Goal: Task Accomplishment & Management: Manage account settings

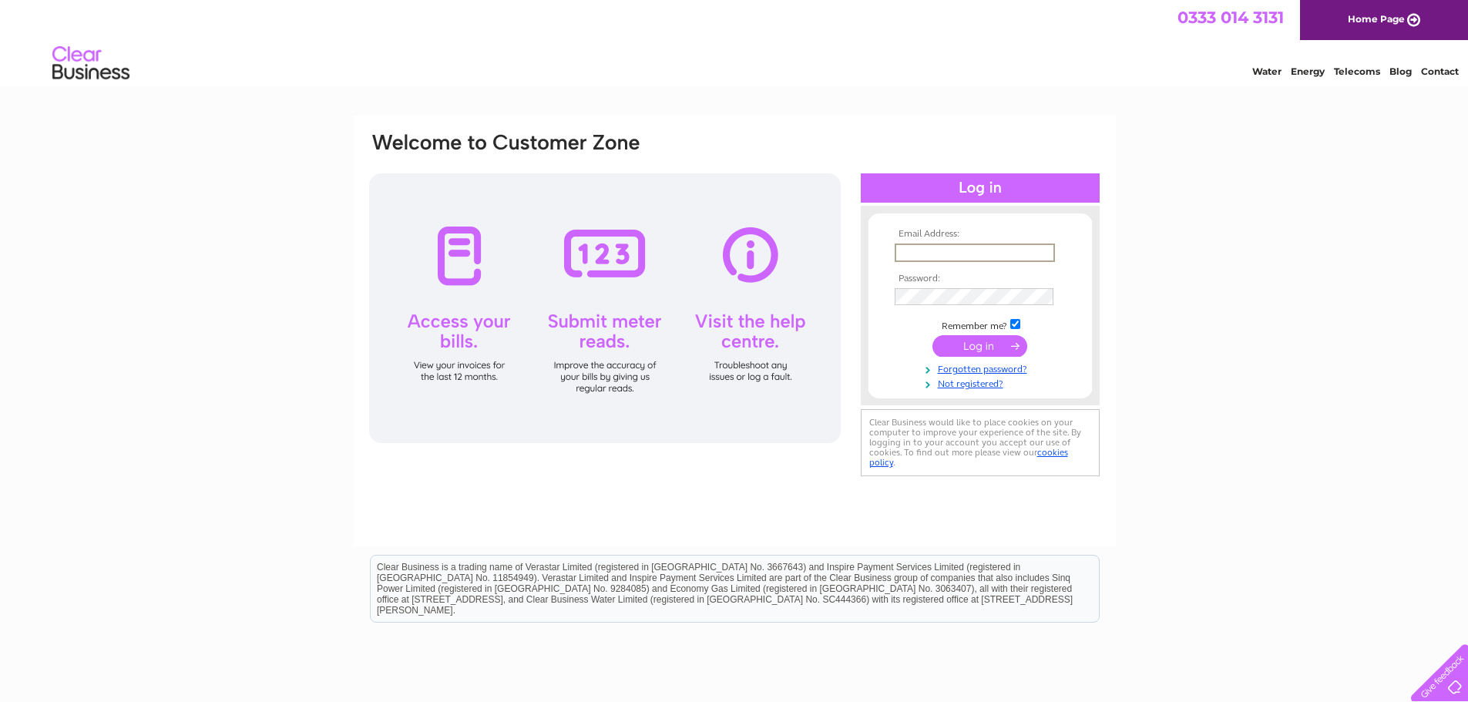
click at [964, 257] on input "text" at bounding box center [975, 252] width 160 height 18
type input "[EMAIL_ADDRESS][DOMAIN_NAME]"
click at [982, 348] on input "submit" at bounding box center [979, 346] width 95 height 22
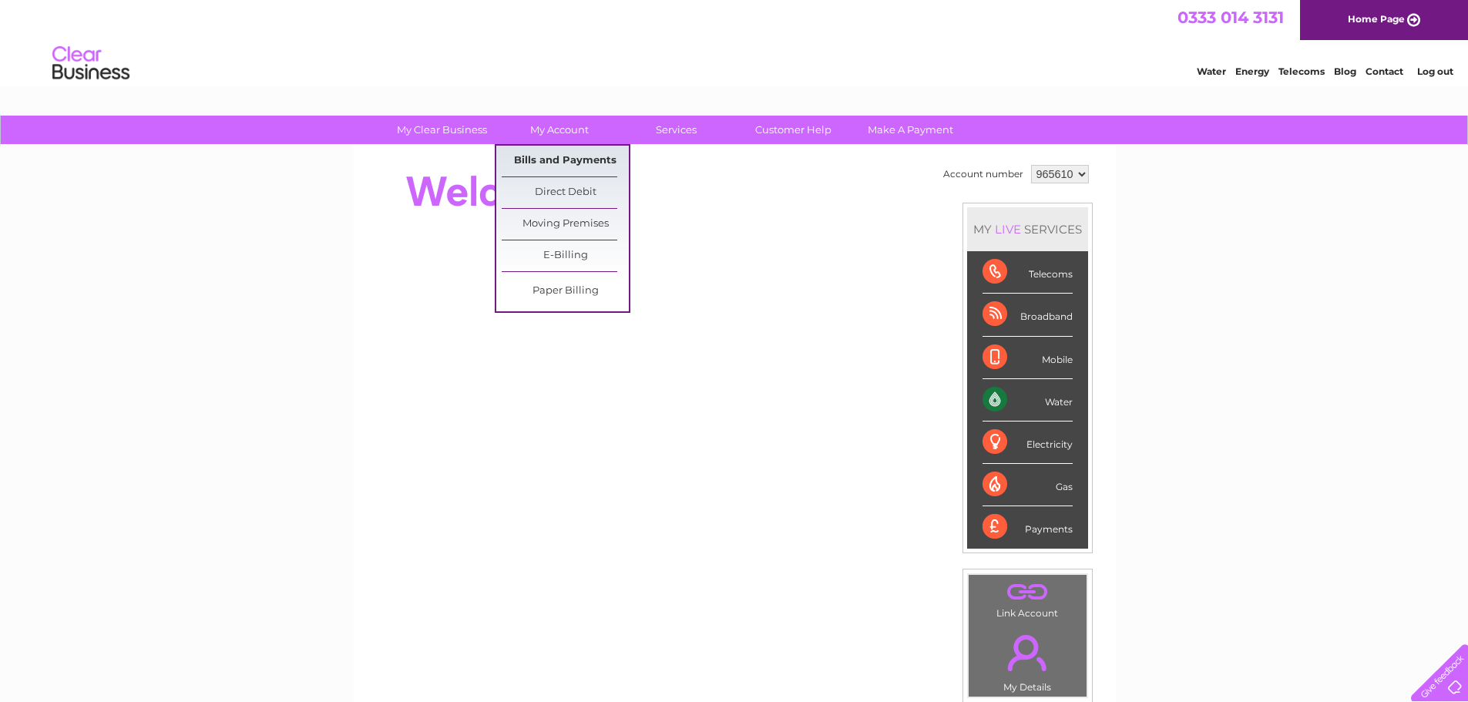
click at [584, 160] on link "Bills and Payments" at bounding box center [565, 161] width 127 height 31
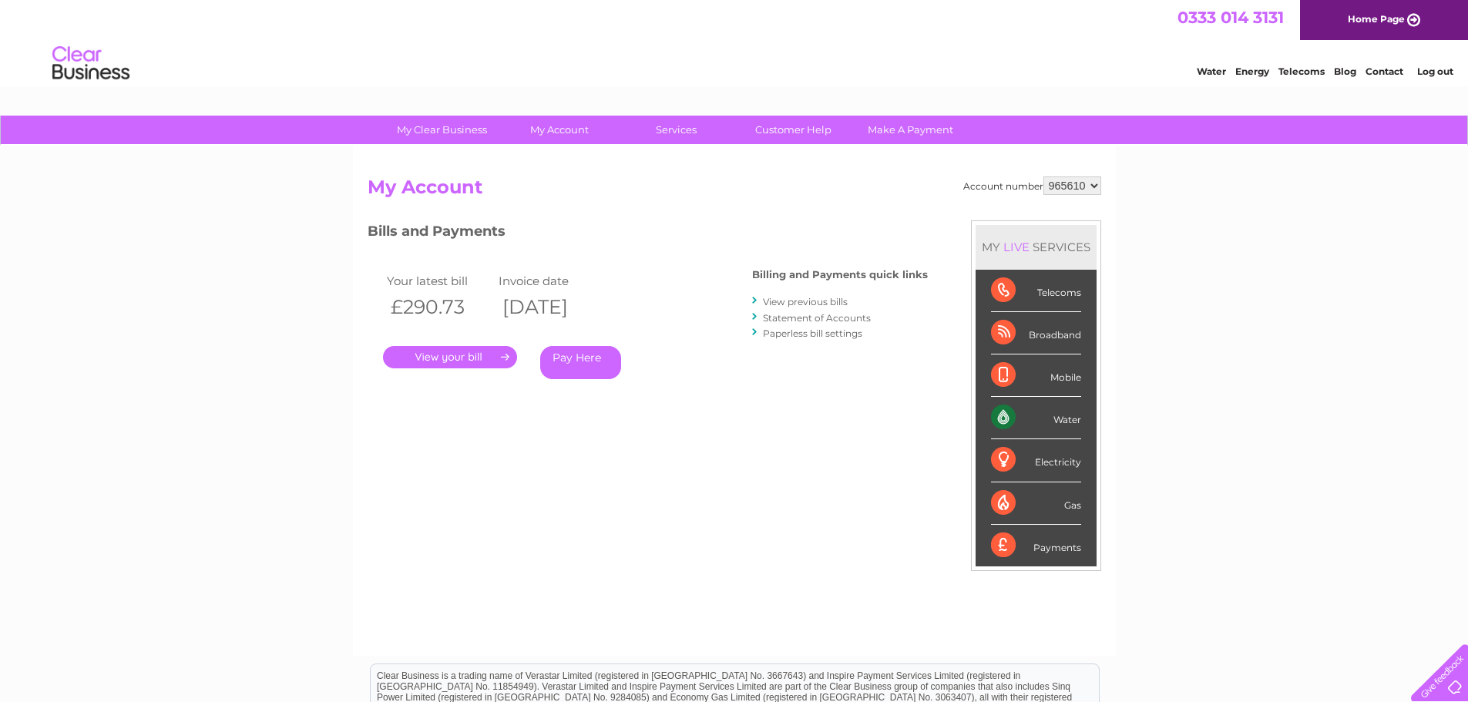
click at [465, 353] on link "." at bounding box center [450, 357] width 134 height 22
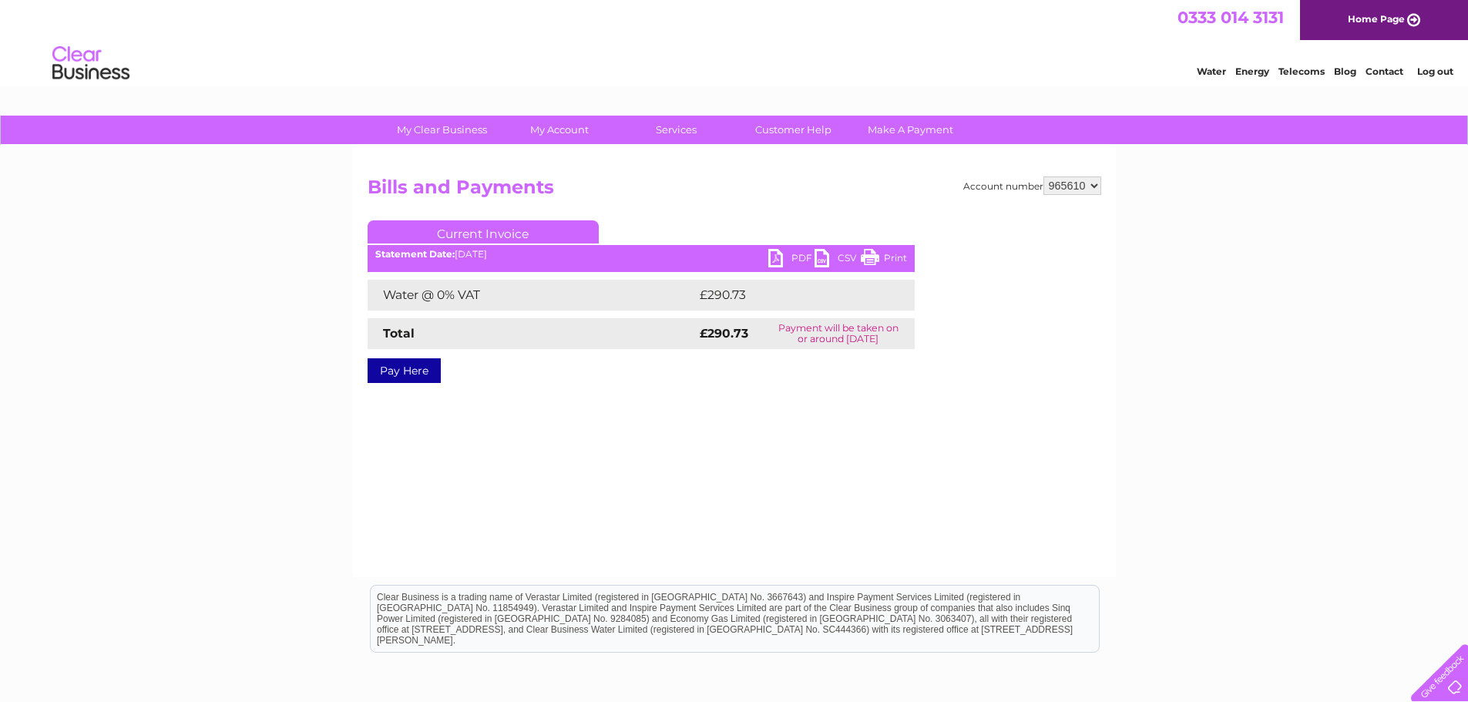
click at [778, 257] on link "PDF" at bounding box center [791, 260] width 46 height 22
click at [1442, 71] on link "Log out" at bounding box center [1435, 71] width 36 height 12
